Goal: Task Accomplishment & Management: Manage account settings

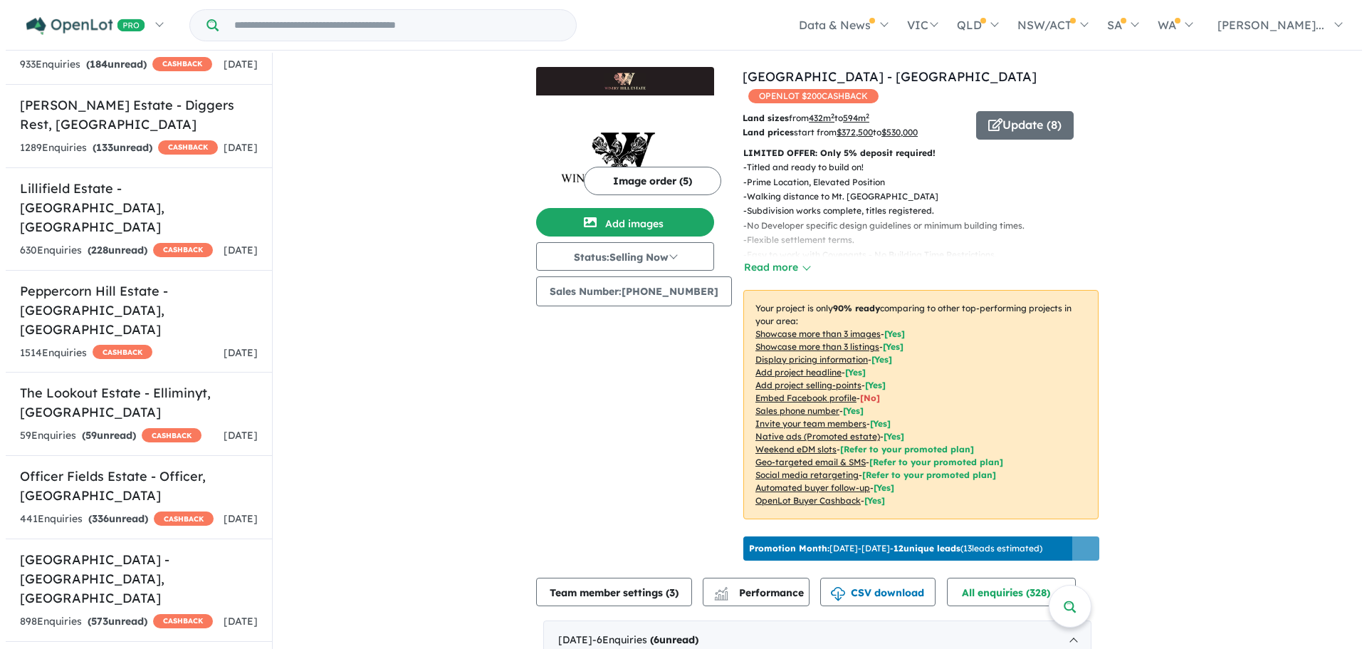
scroll to position [1780, 0]
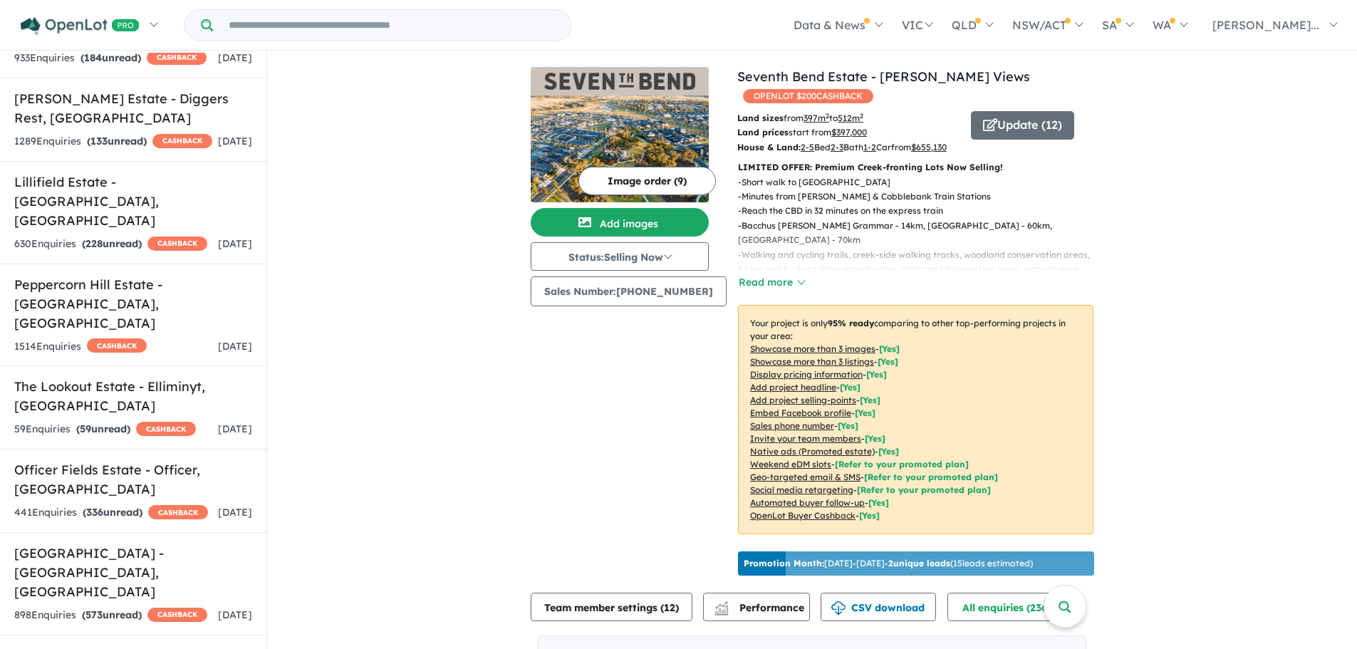
click at [629, 182] on button "Image order ( 9 )" at bounding box center [646, 181] width 137 height 28
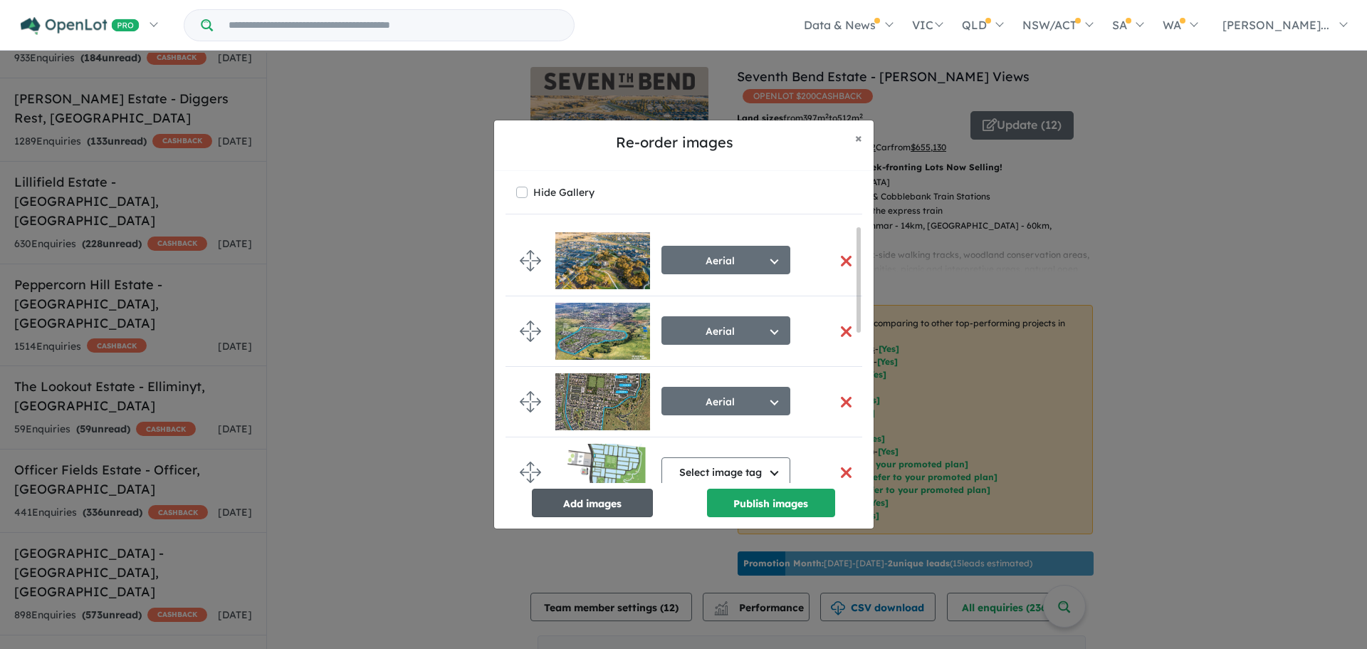
click at [608, 506] on button "Add images" at bounding box center [592, 503] width 121 height 28
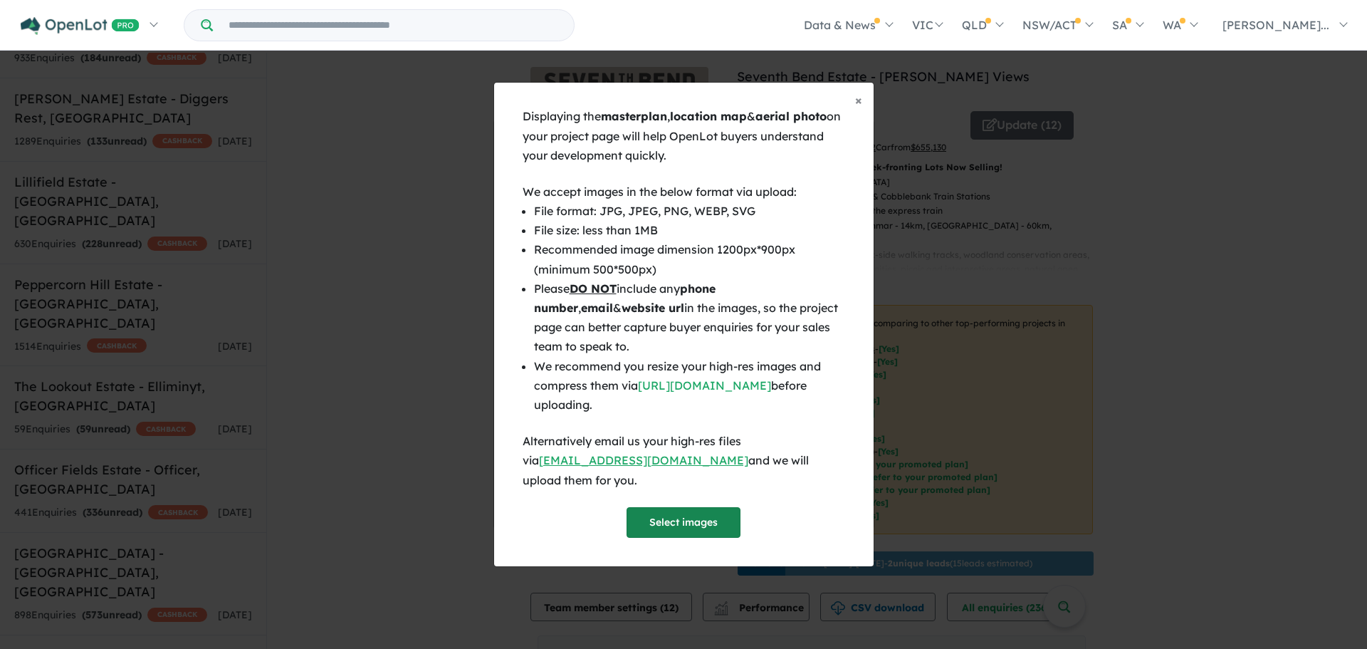
click at [696, 508] on button "Select images" at bounding box center [684, 522] width 114 height 31
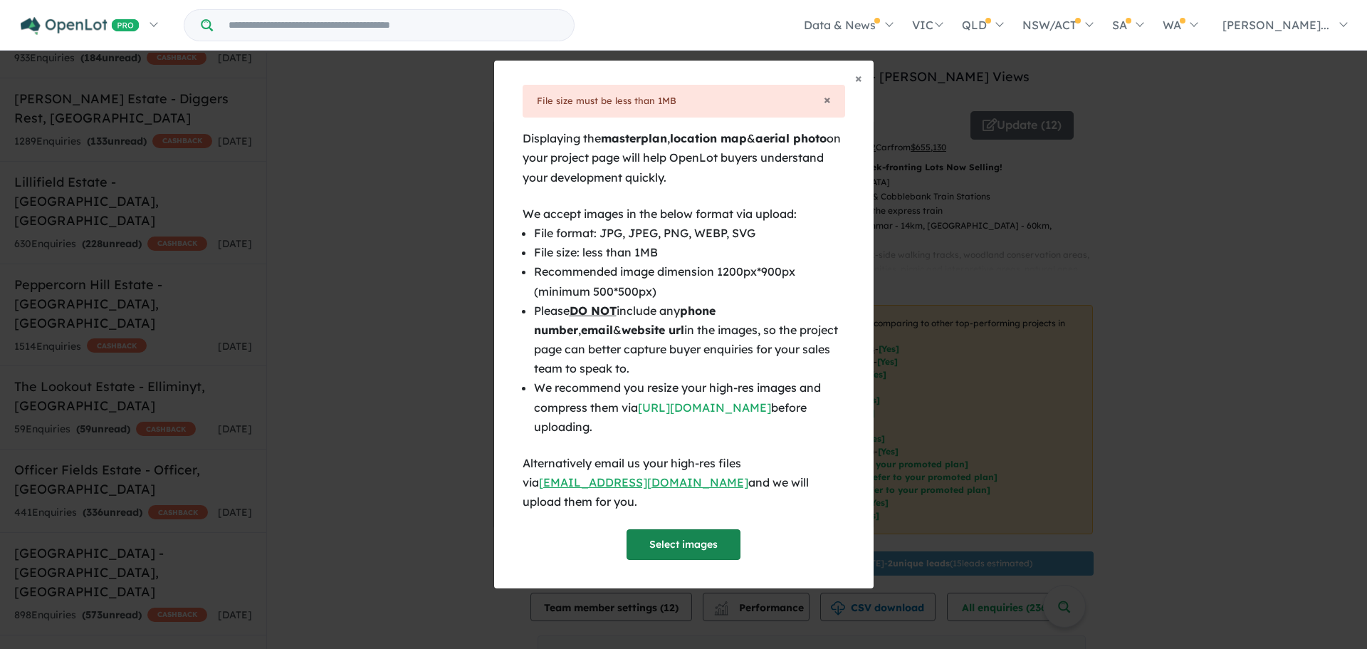
click at [689, 531] on button "Select images" at bounding box center [684, 544] width 114 height 31
click at [725, 414] on link "[URL][DOMAIN_NAME]" at bounding box center [704, 407] width 133 height 14
click at [862, 83] on span "×" at bounding box center [858, 78] width 7 height 16
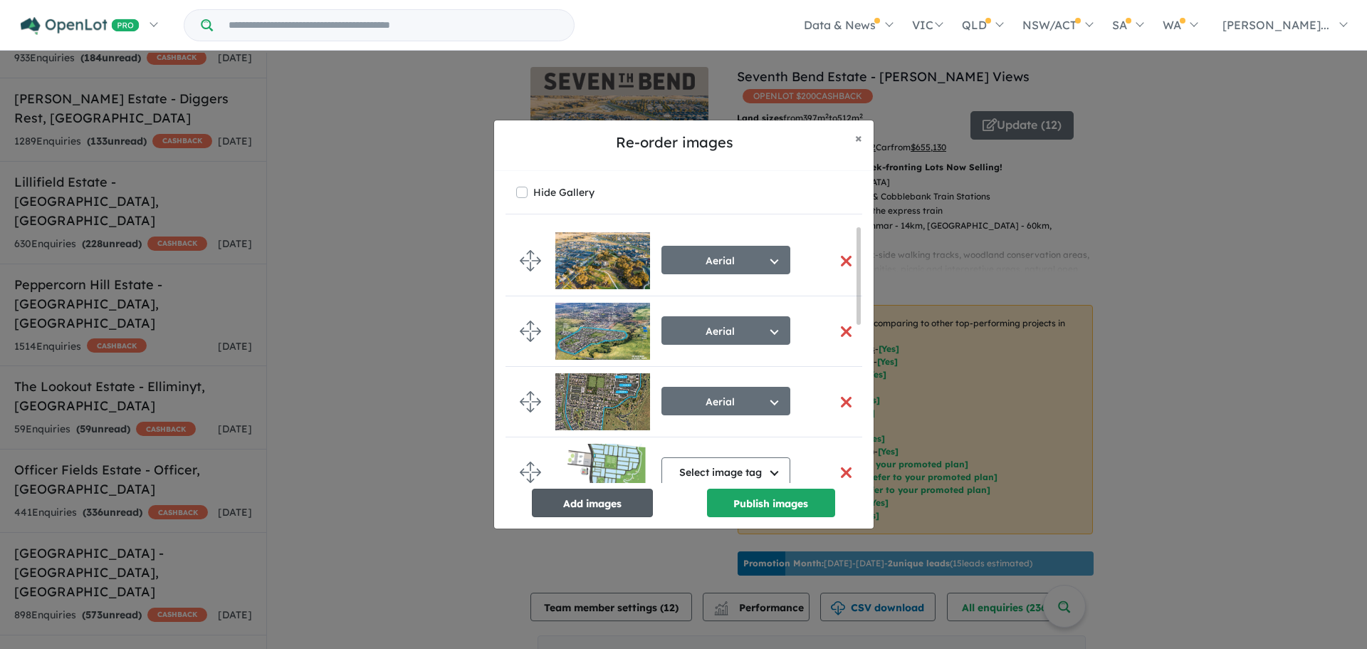
click at [596, 507] on button "Add images" at bounding box center [592, 503] width 121 height 28
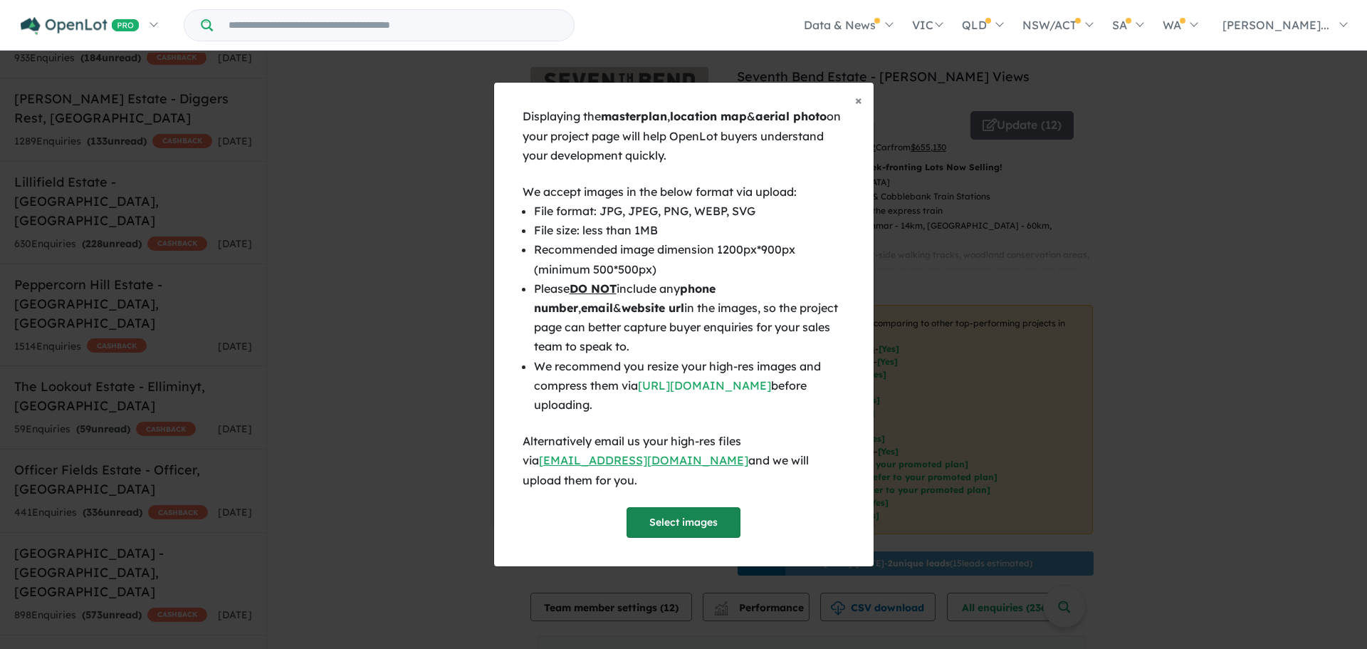
click at [707, 519] on button "Select images" at bounding box center [684, 522] width 114 height 31
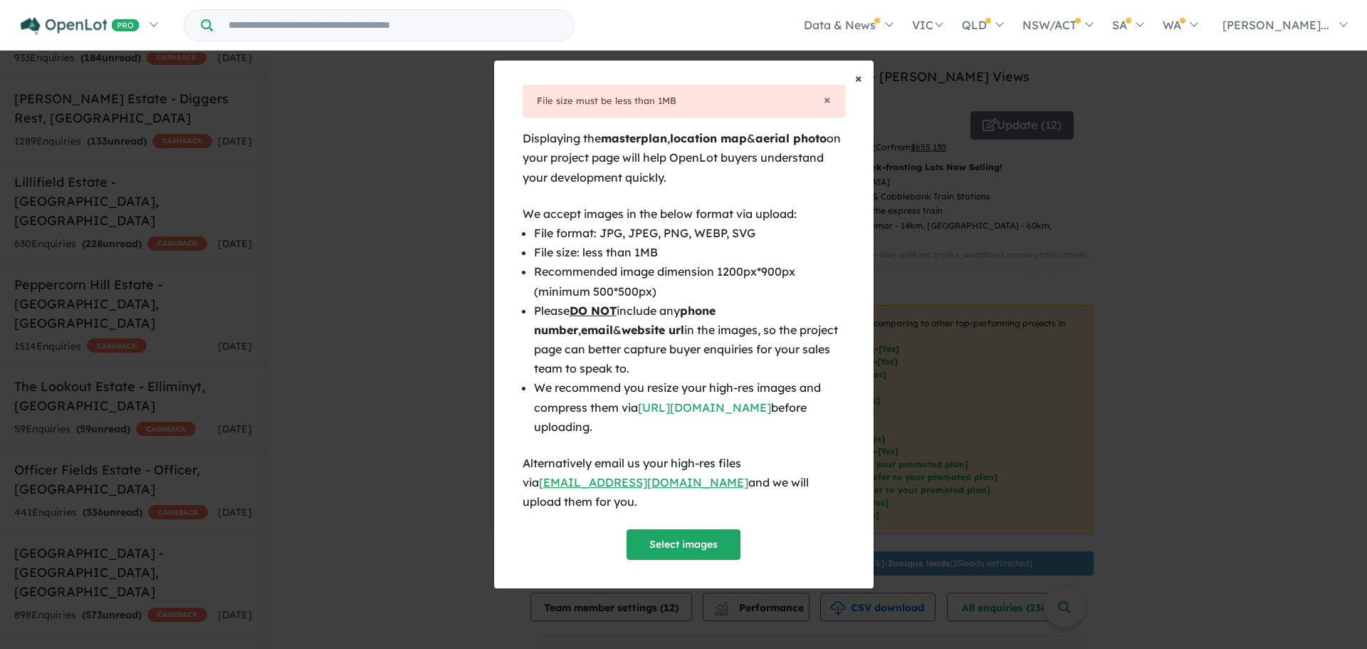
click at [853, 90] on button "× Close" at bounding box center [859, 79] width 30 height 36
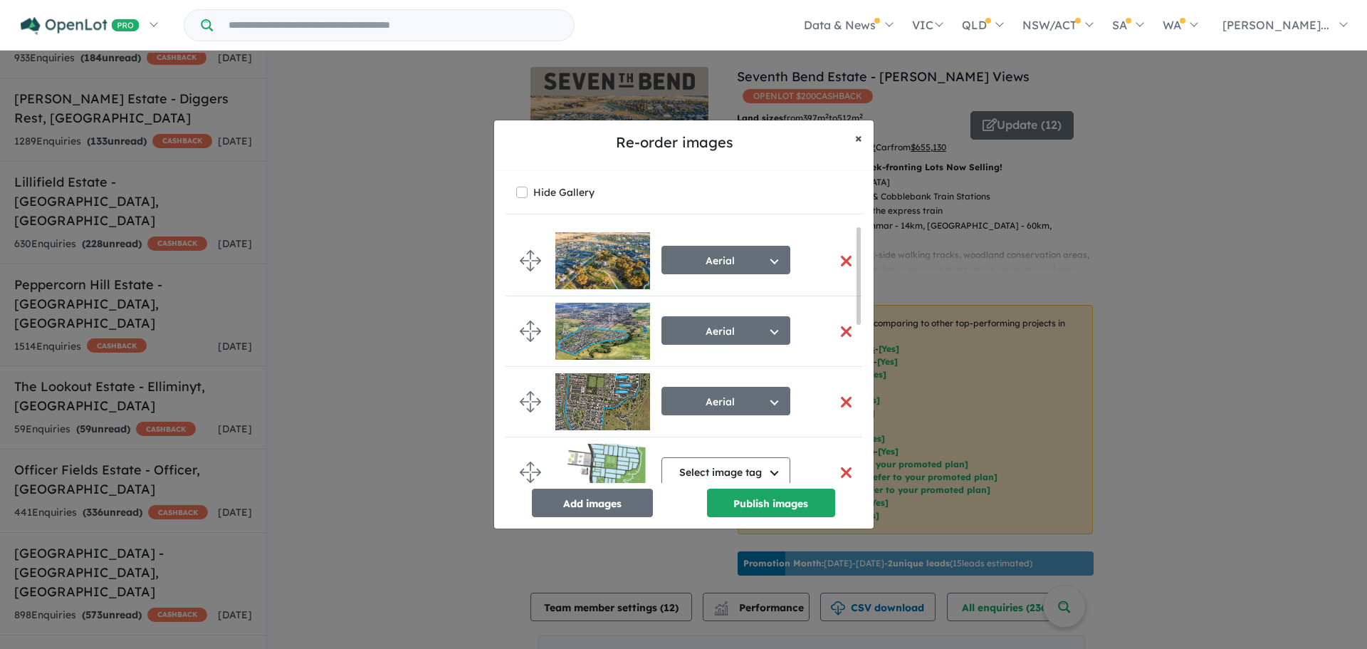
drag, startPoint x: 855, startPoint y: 137, endPoint x: 858, endPoint y: 103, distance: 34.3
click at [855, 137] on span "×" at bounding box center [858, 138] width 7 height 16
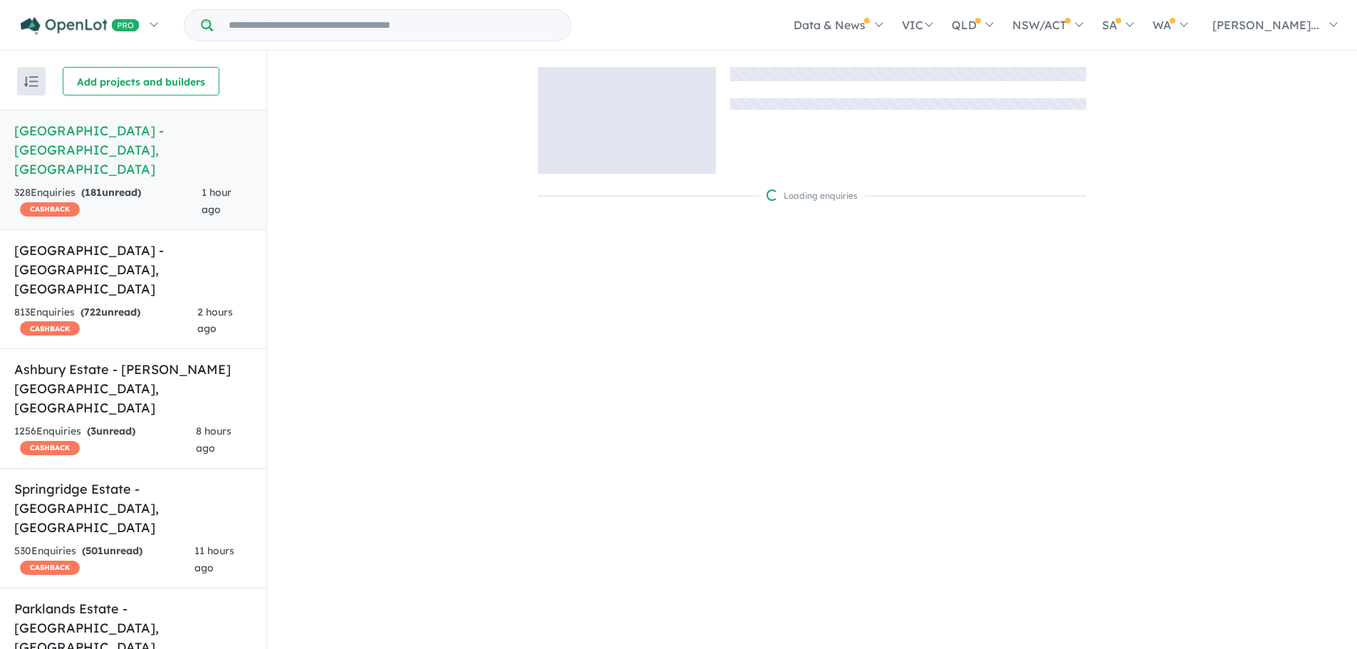
click at [266, 24] on input "Try estate name, suburb, builder or developer" at bounding box center [392, 25] width 352 height 31
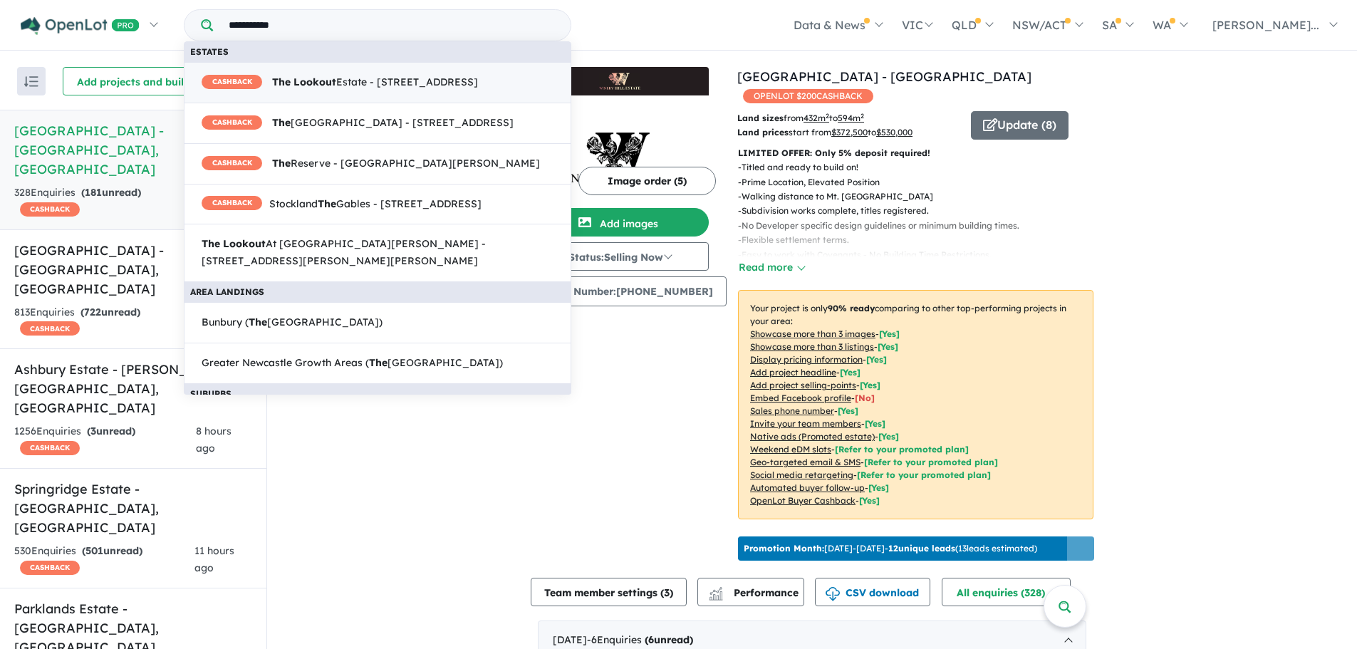
type input "**********"
click at [362, 89] on span "CASHBACK The Lookout Estate - 85 Colac-Lavers Hill Road, Elliminyt VIC 3250" at bounding box center [340, 82] width 276 height 17
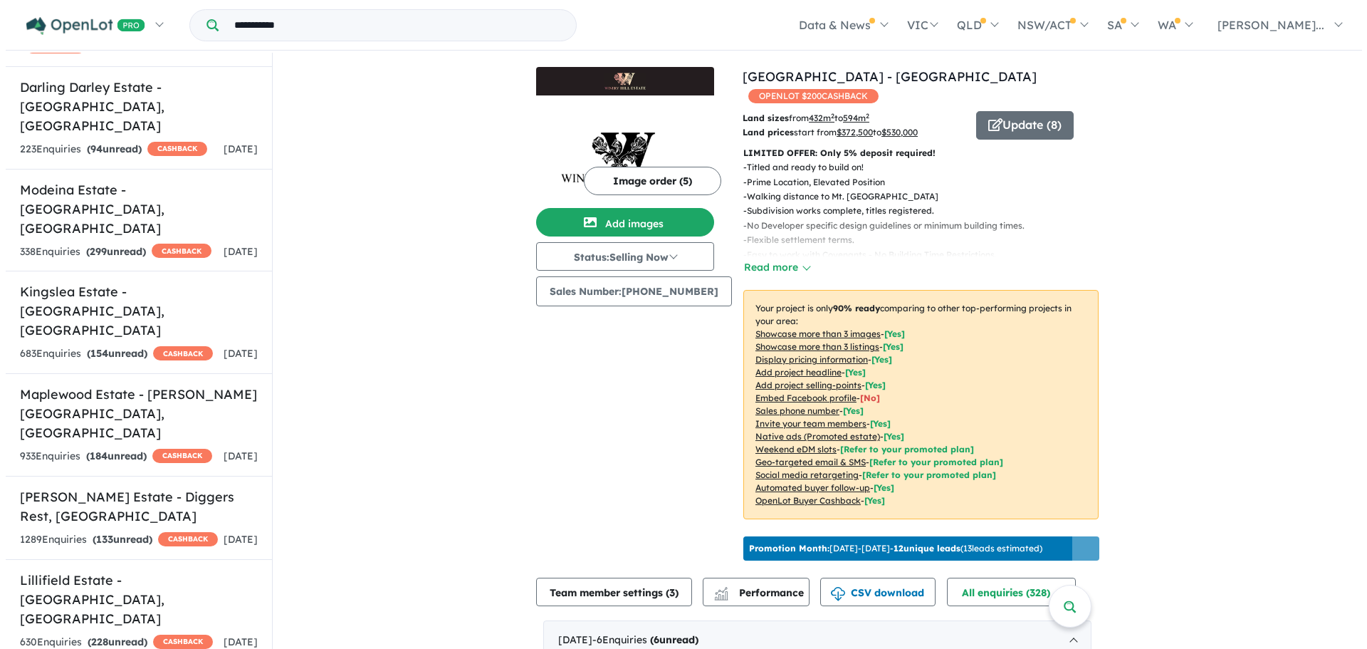
scroll to position [1424, 0]
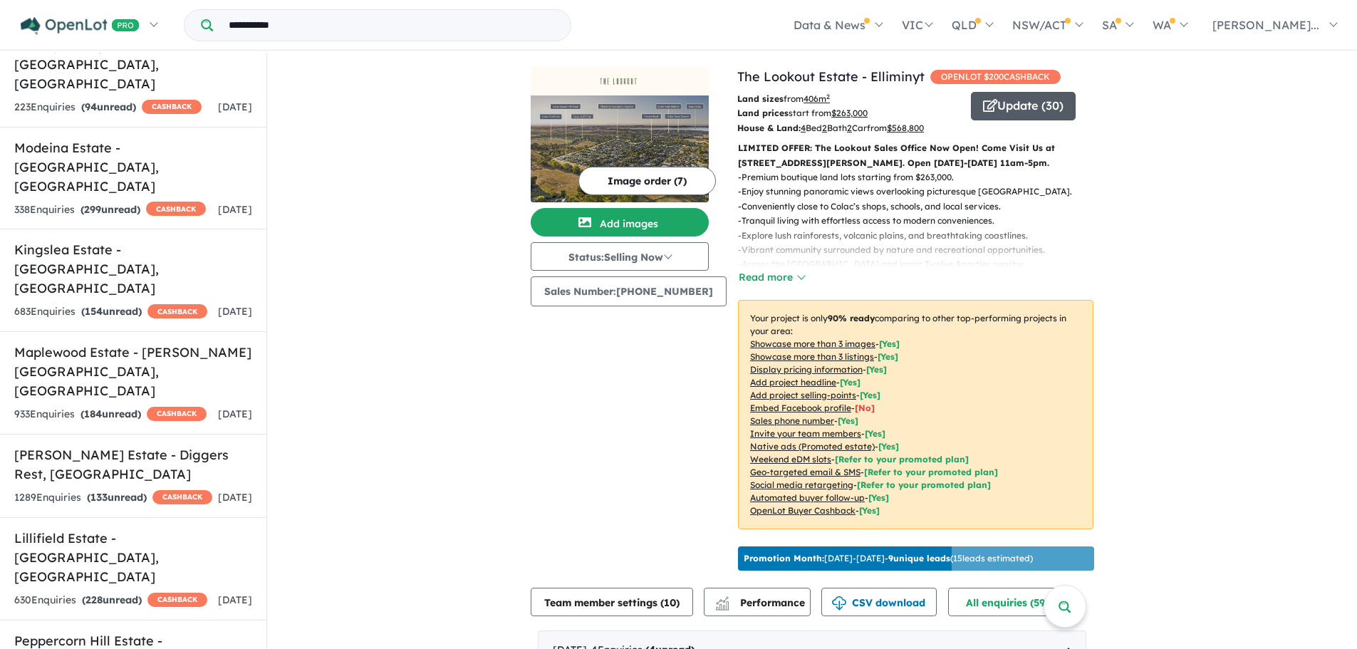
click at [1019, 116] on button "Update ( 30 )" at bounding box center [1023, 106] width 105 height 28
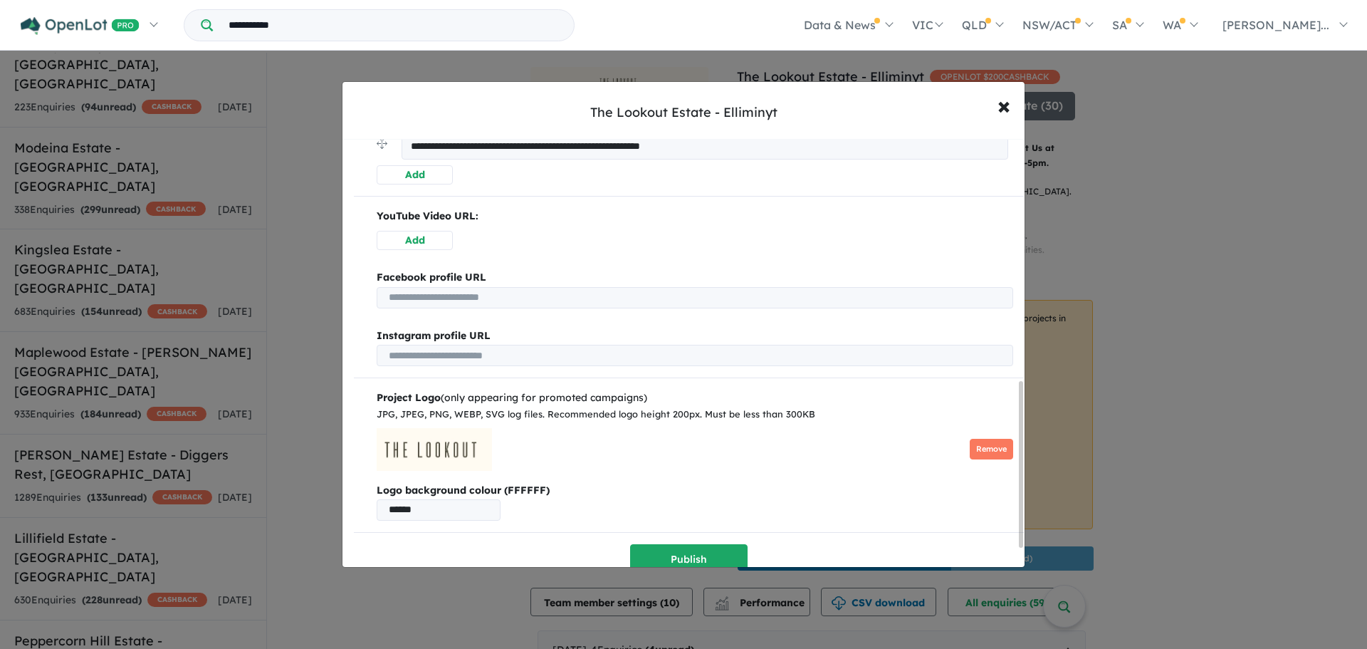
scroll to position [672, 0]
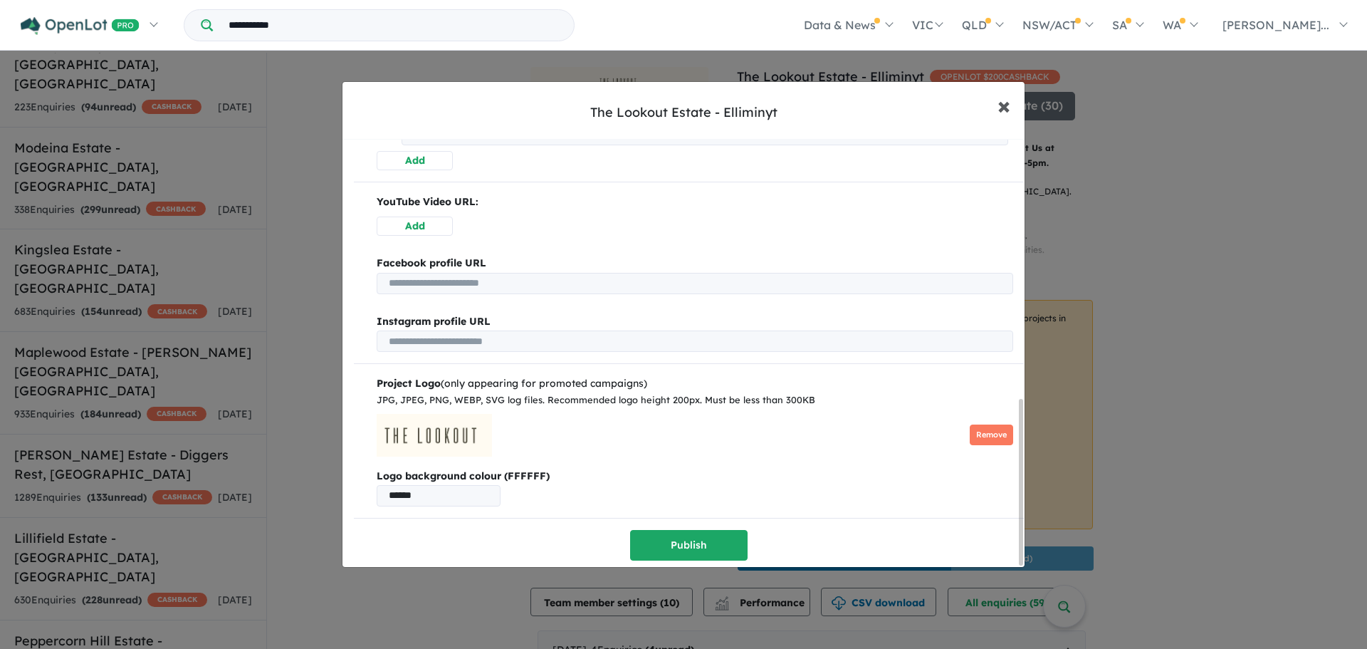
click at [1006, 105] on span "×" at bounding box center [1004, 105] width 13 height 31
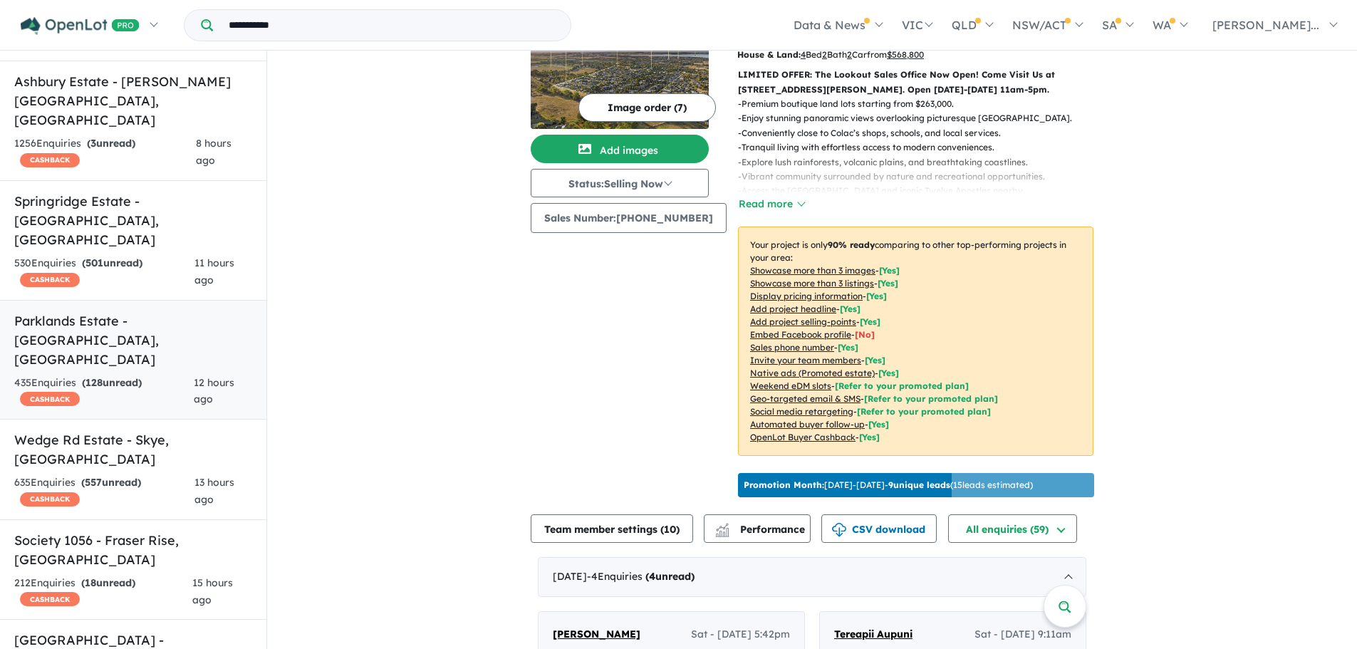
scroll to position [259, 0]
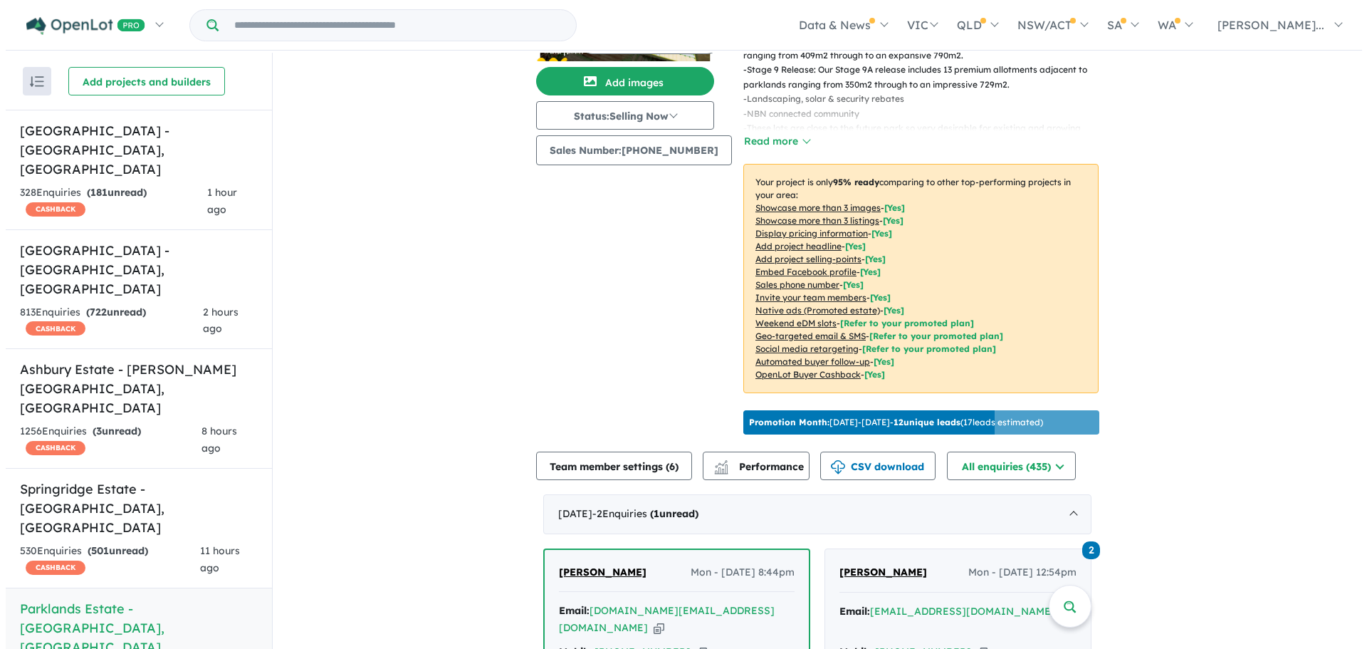
scroll to position [142, 0]
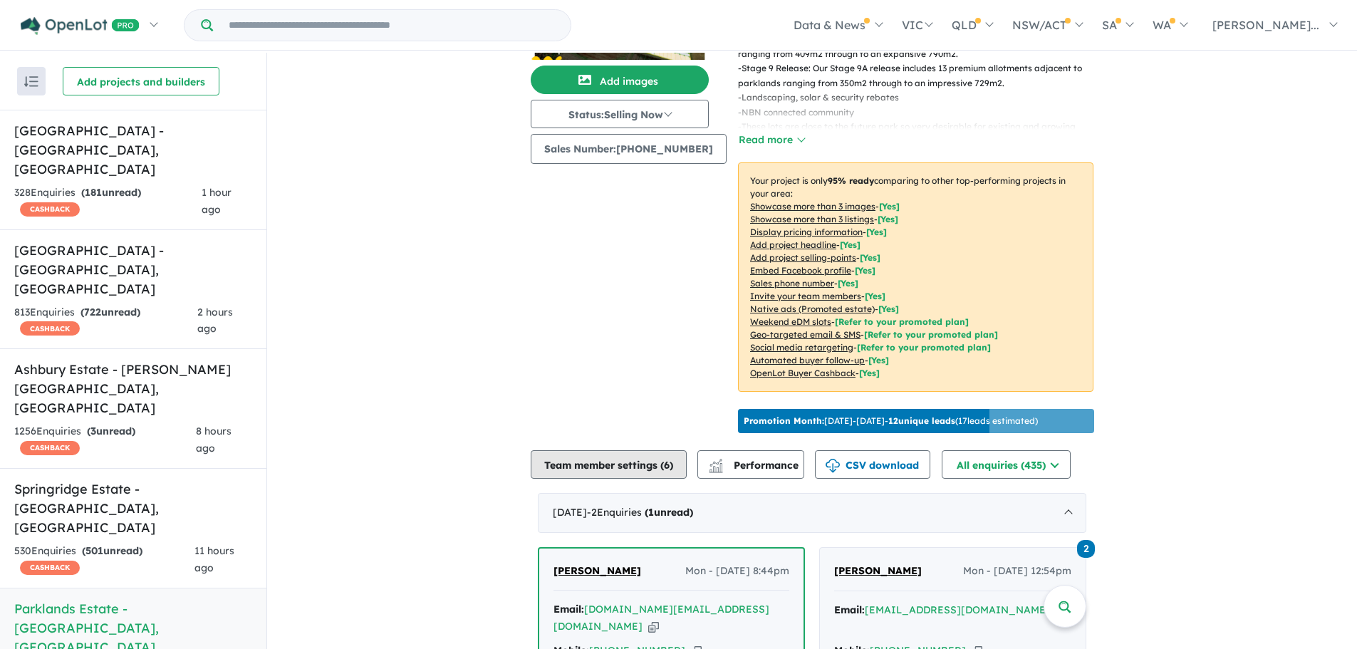
click at [633, 454] on button "Team member settings ( 6 )" at bounding box center [609, 464] width 156 height 28
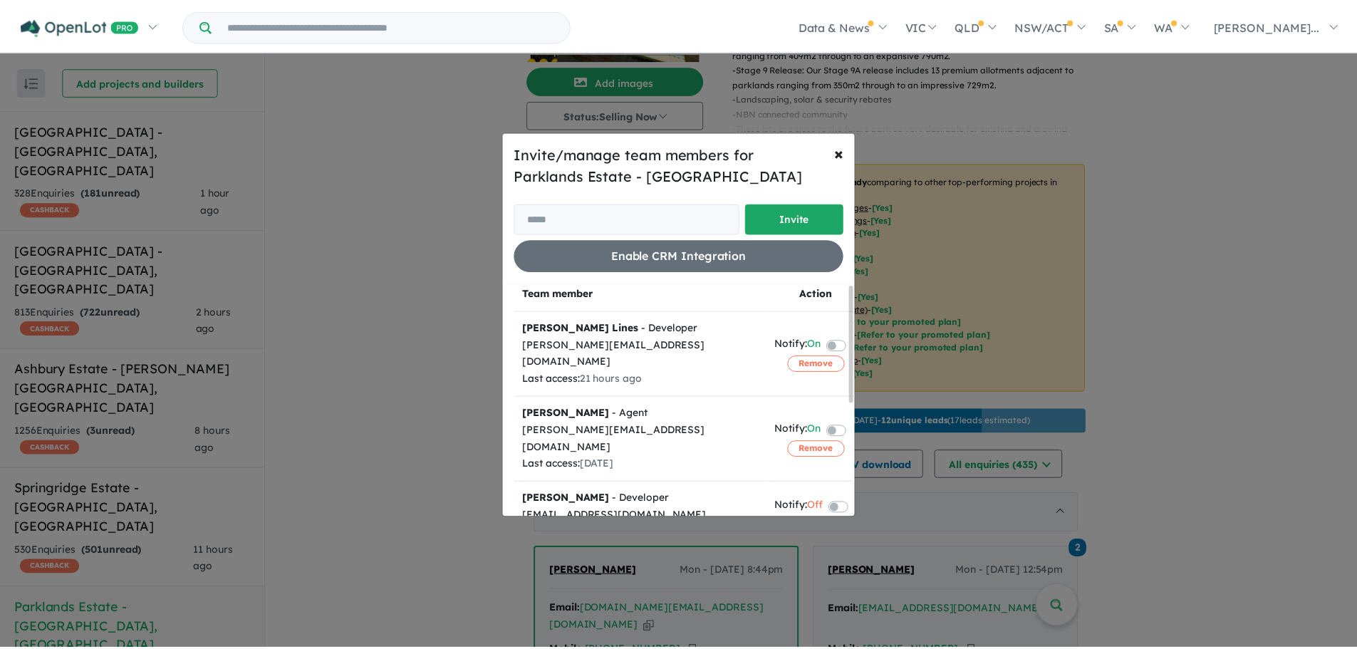
scroll to position [0, 0]
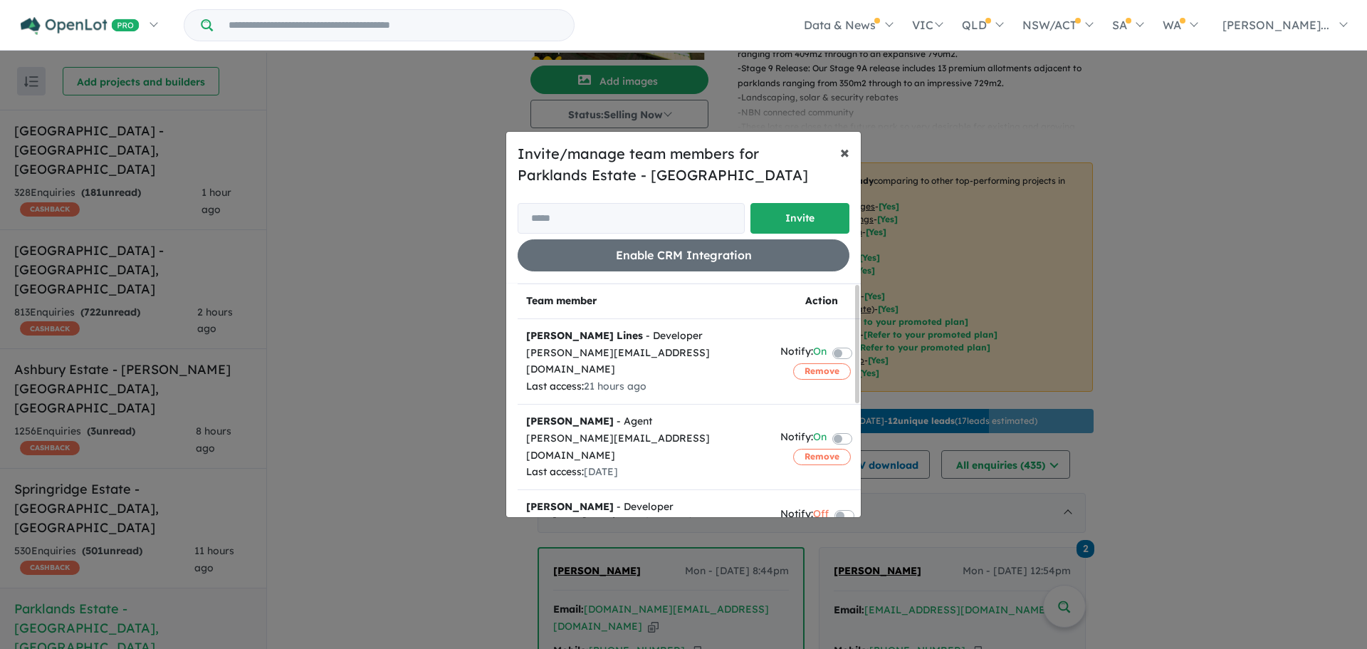
click at [848, 148] on span "×" at bounding box center [844, 151] width 9 height 21
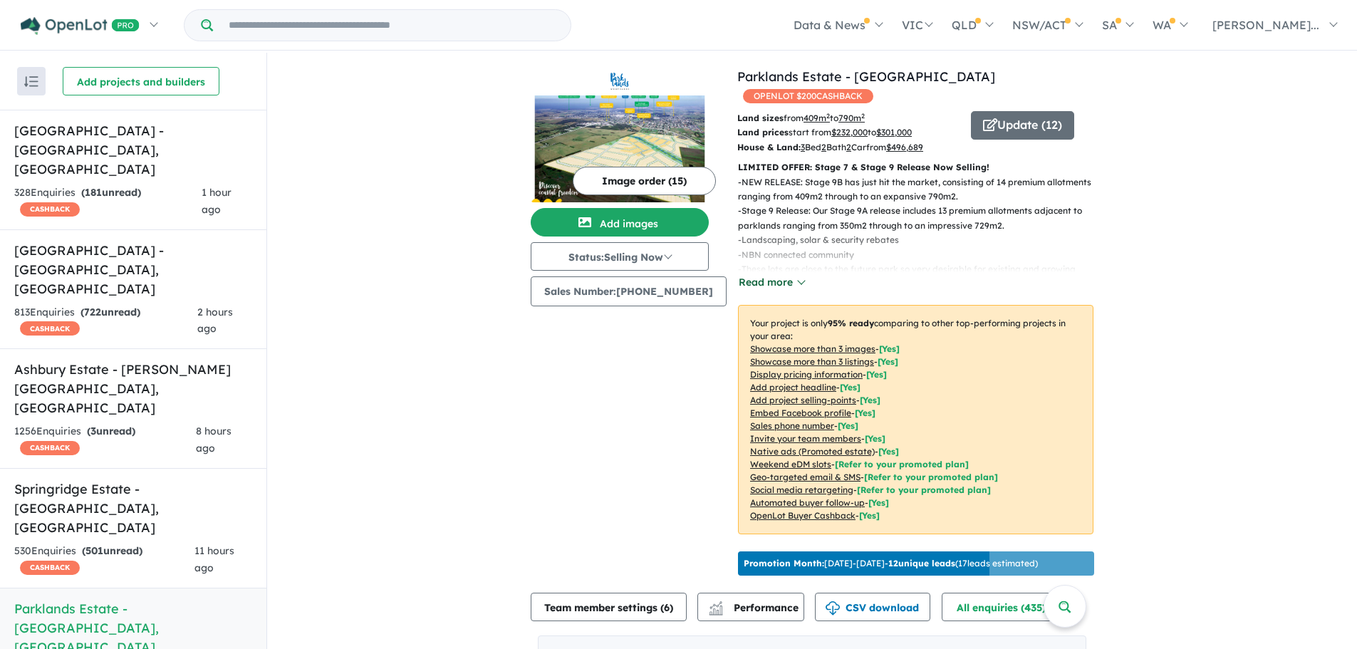
click at [776, 274] on button "Read more" at bounding box center [771, 282] width 67 height 16
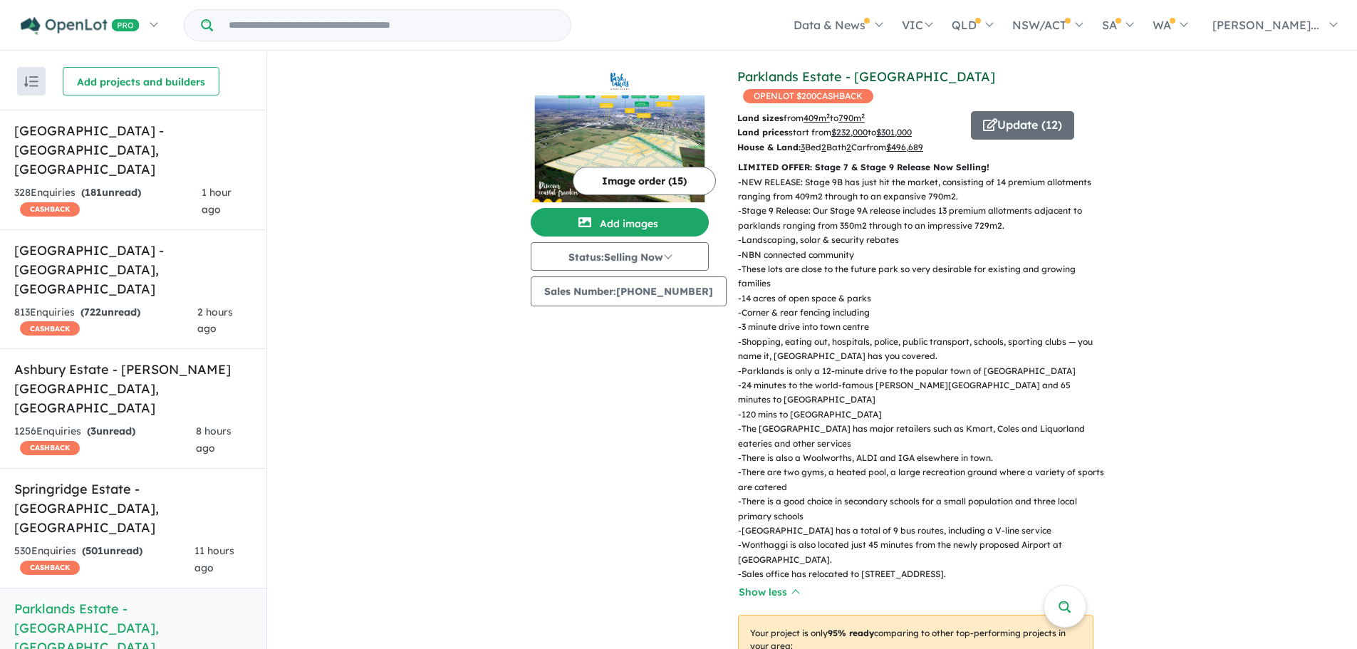
click at [755, 77] on link "Parklands Estate - [GEOGRAPHIC_DATA]" at bounding box center [866, 76] width 258 height 16
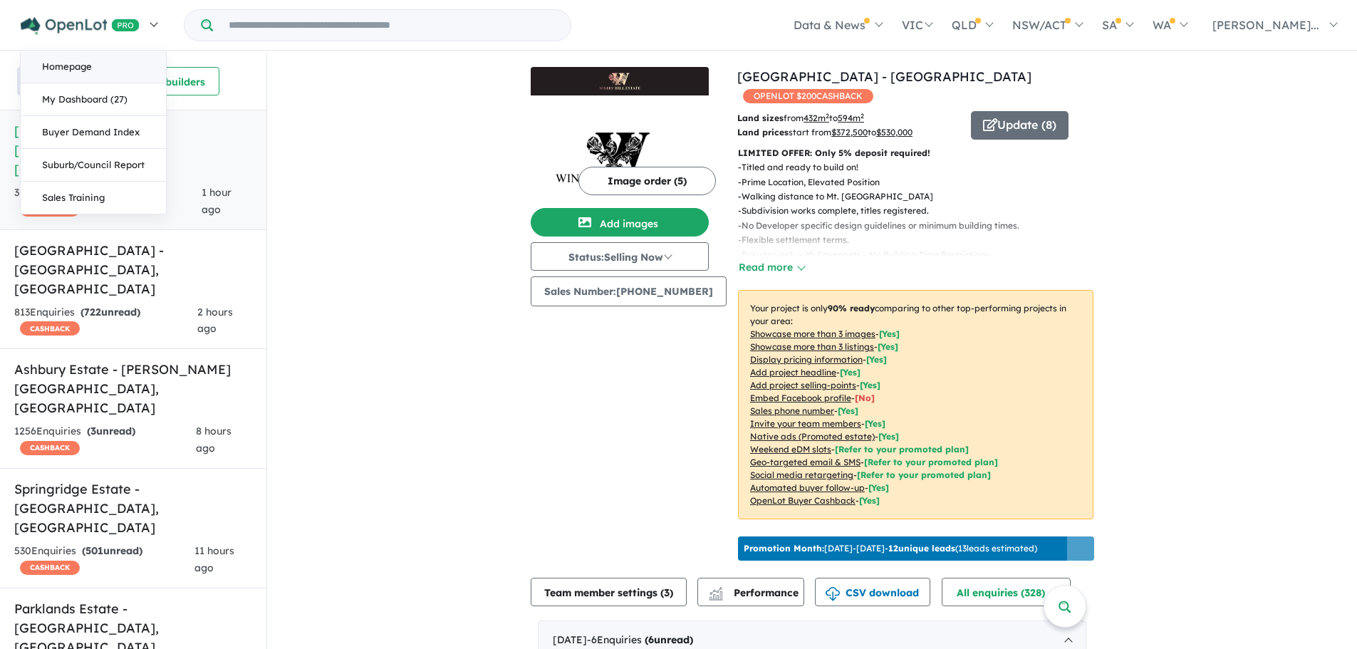
click at [71, 69] on link "Homepage" at bounding box center [93, 67] width 145 height 33
